Goal: Navigation & Orientation: Find specific page/section

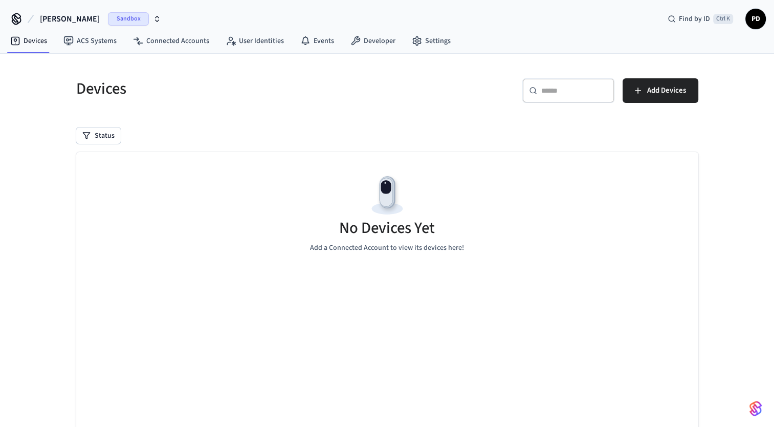
click at [60, 16] on span "[PERSON_NAME]" at bounding box center [70, 19] width 60 height 12
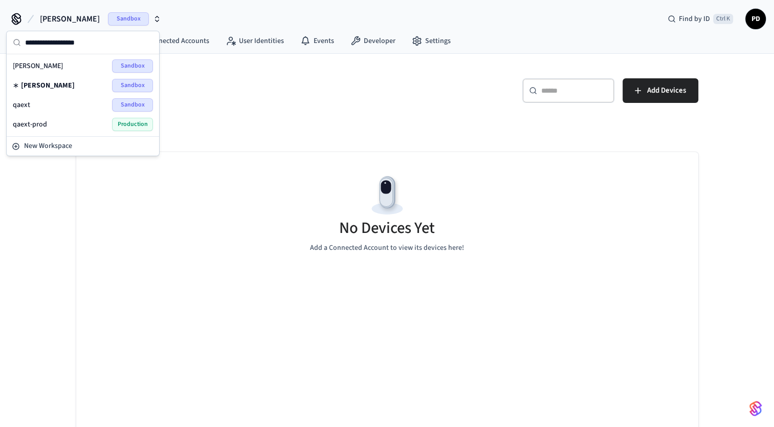
click at [34, 98] on div "qaext Sandbox" at bounding box center [83, 104] width 140 height 13
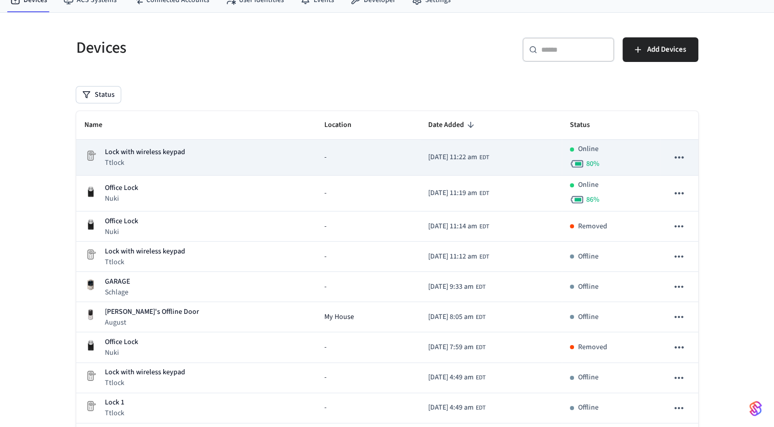
scroll to position [100, 0]
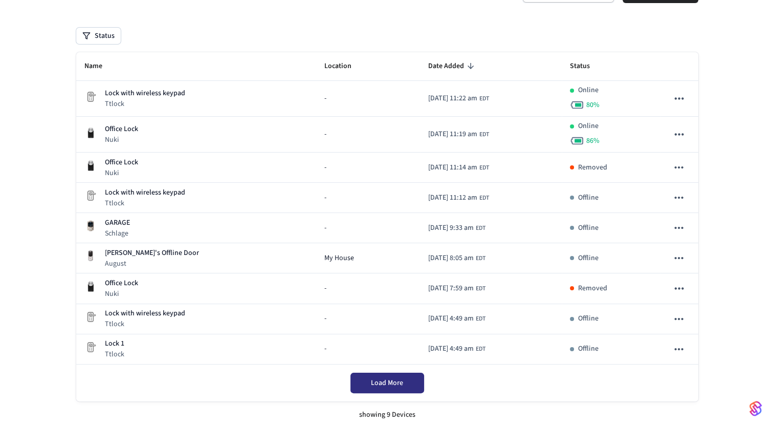
click at [394, 385] on span "Load More" at bounding box center [387, 383] width 32 height 10
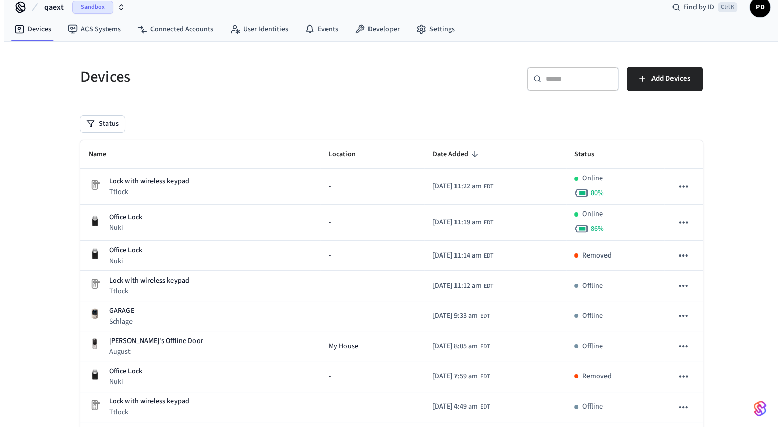
scroll to position [0, 0]
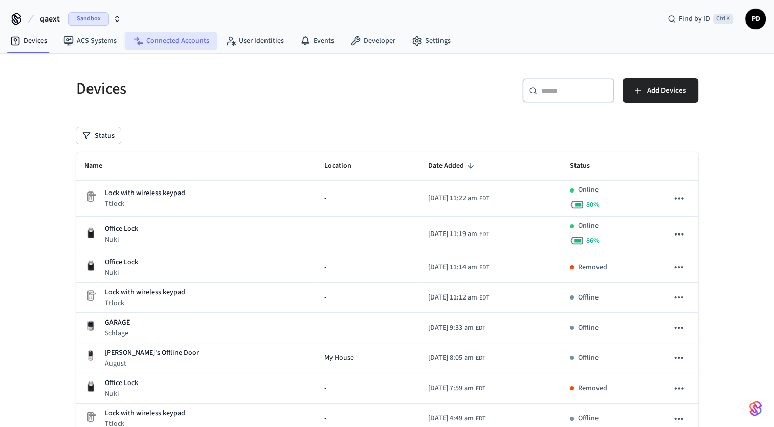
click at [154, 41] on link "Connected Accounts" at bounding box center [171, 41] width 93 height 18
